Goal: Task Accomplishment & Management: Complete application form

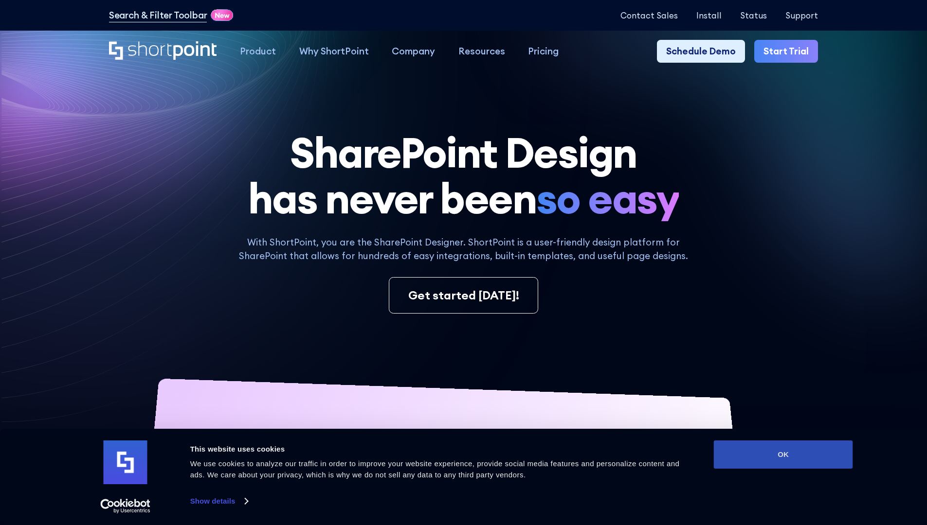
click at [783, 455] on button "OK" at bounding box center [783, 455] width 139 height 28
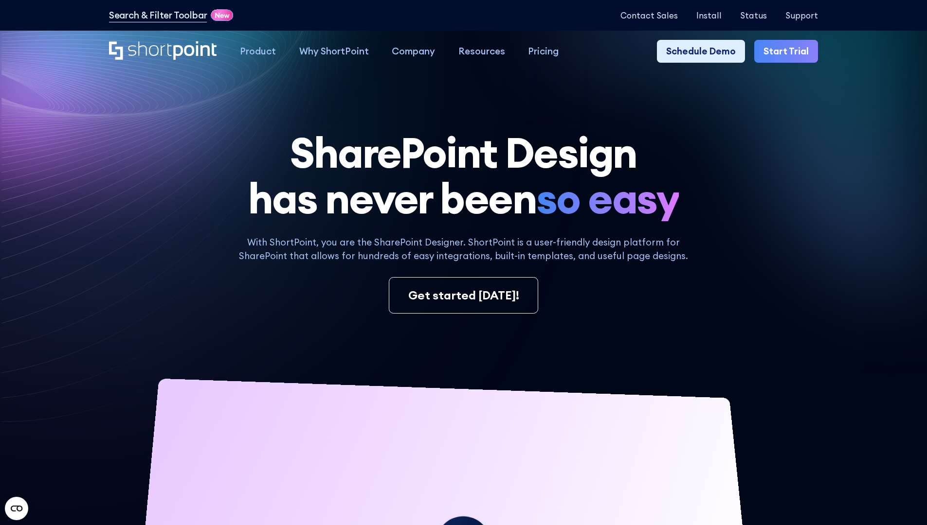
click at [789, 52] on link "Start Trial" at bounding box center [786, 51] width 64 height 23
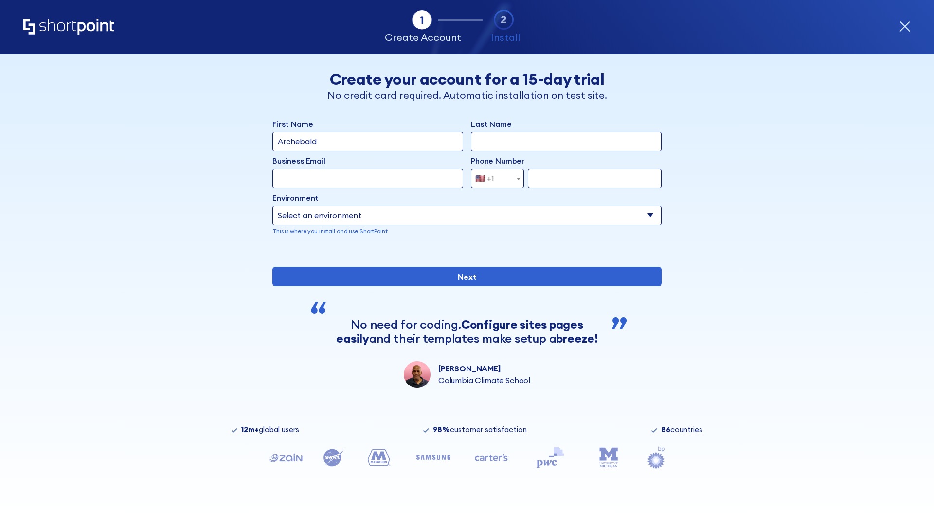
type input "Archebald"
type input "Berkuskv"
type input "2125556789"
select select "Microsoft 365"
type input "2125556789"
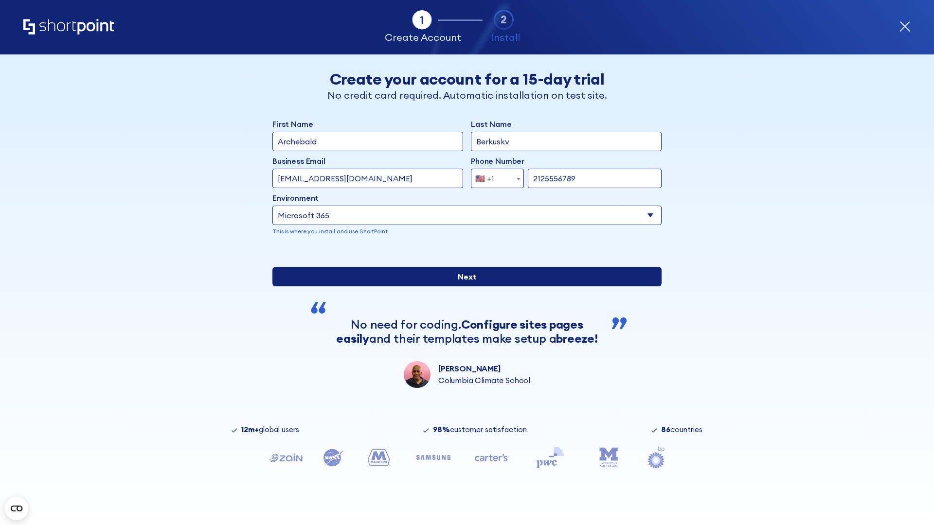
scroll to position [2, 0]
click at [463, 287] on input "Next" at bounding box center [466, 276] width 389 height 19
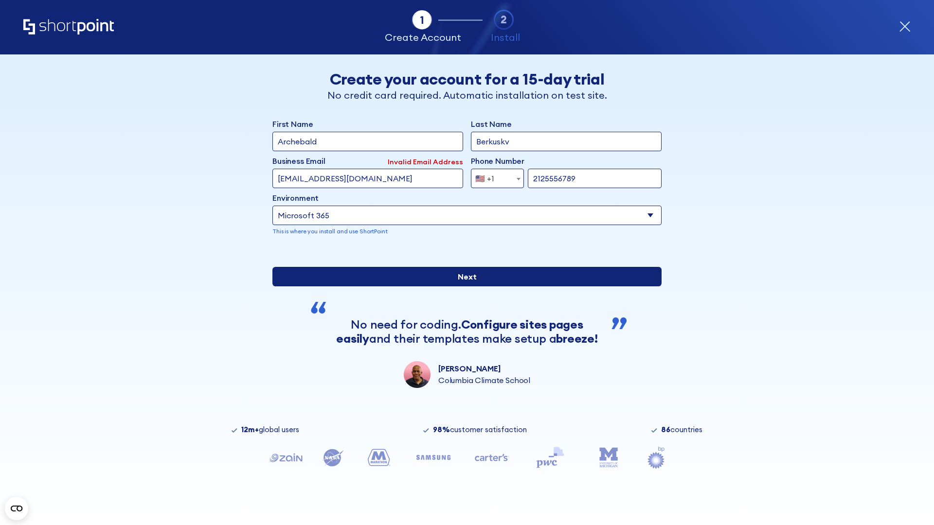
click at [463, 287] on input "Next" at bounding box center [466, 276] width 389 height 19
type input "[EMAIL_ADDRESS][DOMAIN_NAME]"
click at [463, 287] on input "Next" at bounding box center [466, 276] width 389 height 19
